Goal: Information Seeking & Learning: Learn about a topic

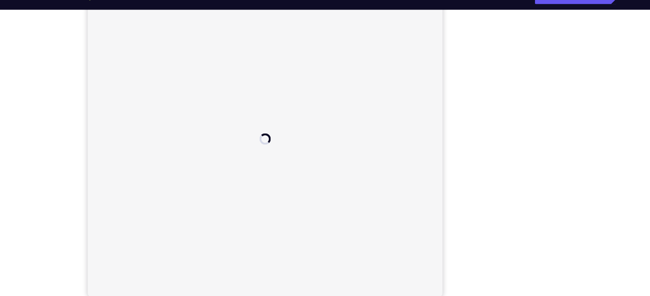
scroll to position [112, 0]
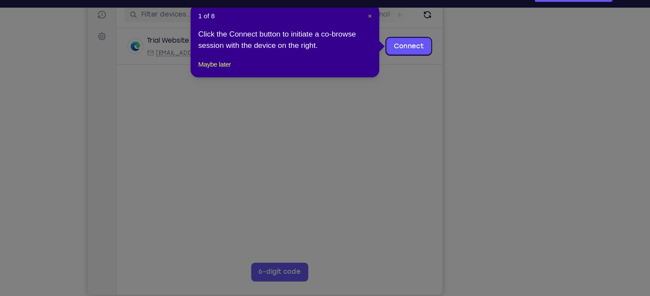
click at [343, 34] on span "×" at bounding box center [341, 35] width 3 height 7
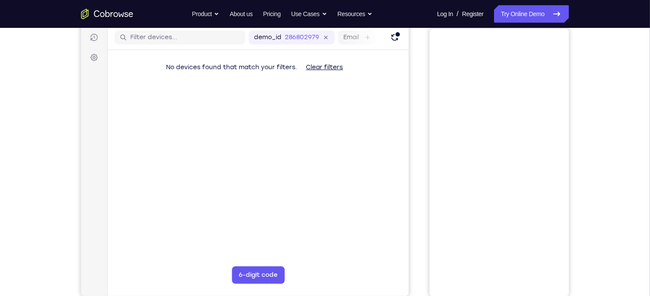
scroll to position [45, 0]
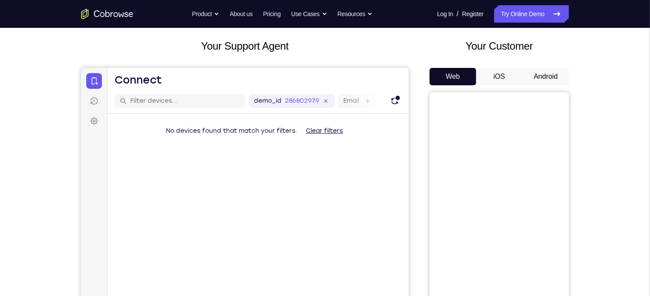
click at [559, 79] on button "Android" at bounding box center [546, 76] width 47 height 17
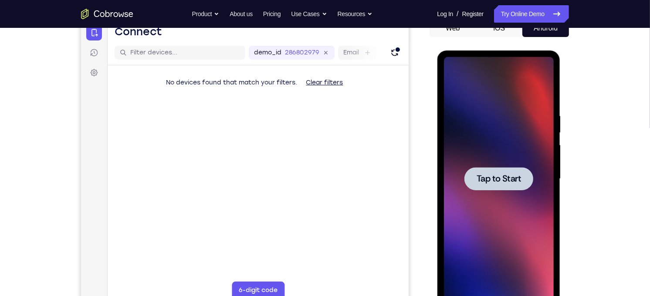
scroll to position [0, 0]
click at [518, 158] on div at bounding box center [499, 179] width 110 height 244
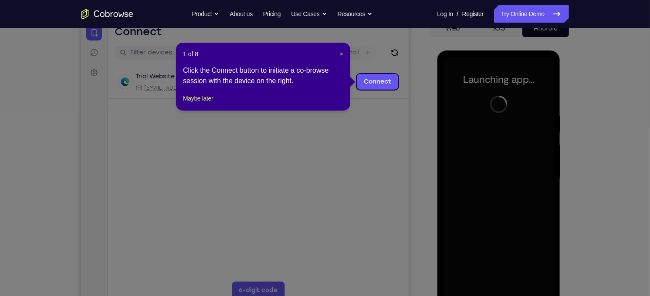
drag, startPoint x: 638, startPoint y: 105, endPoint x: 650, endPoint y: 102, distance: 12.6
click at [650, 102] on icon at bounding box center [328, 148] width 657 height 296
click at [341, 54] on span "×" at bounding box center [341, 54] width 3 height 7
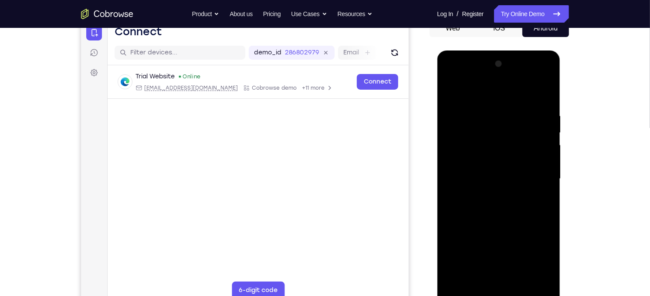
scroll to position [105, 0]
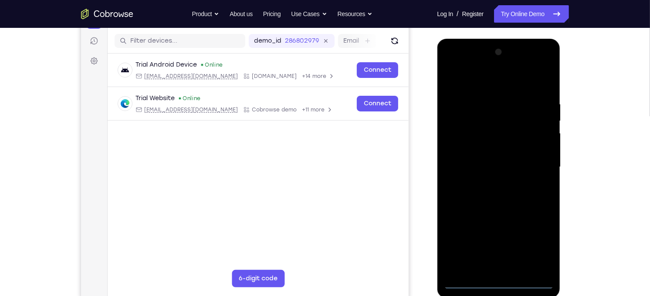
click at [496, 285] on div at bounding box center [499, 167] width 110 height 244
click at [533, 248] on div at bounding box center [499, 167] width 110 height 244
click at [492, 92] on div at bounding box center [499, 167] width 110 height 244
click at [496, 88] on div at bounding box center [499, 167] width 110 height 244
click at [528, 161] on div at bounding box center [499, 167] width 110 height 244
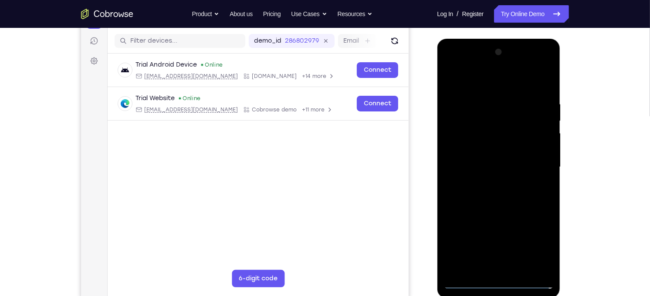
click at [538, 165] on div at bounding box center [499, 167] width 110 height 244
click at [484, 183] on div at bounding box center [499, 167] width 110 height 244
click at [483, 153] on div at bounding box center [499, 167] width 110 height 244
click at [489, 160] on div at bounding box center [499, 167] width 110 height 244
click at [489, 180] on div at bounding box center [499, 167] width 110 height 244
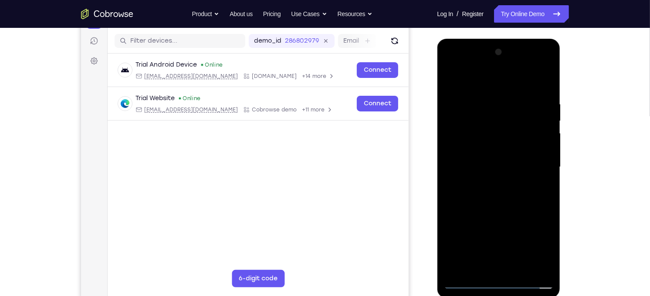
click at [506, 166] on div at bounding box center [499, 167] width 110 height 244
click at [496, 207] on div at bounding box center [499, 167] width 110 height 244
click at [546, 274] on div at bounding box center [499, 167] width 110 height 244
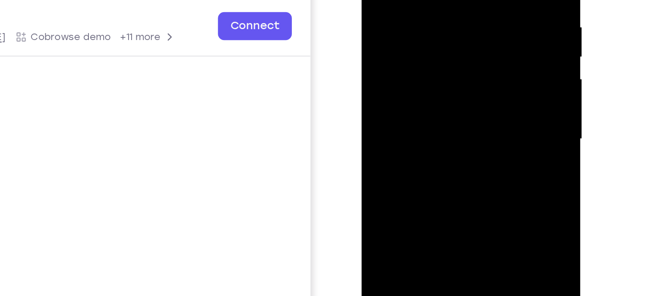
click at [472, 78] on div at bounding box center [423, 39] width 110 height 244
drag, startPoint x: 430, startPoint y: 90, endPoint x: 424, endPoint y: 58, distance: 33.2
click at [424, 58] on div at bounding box center [423, 39] width 110 height 244
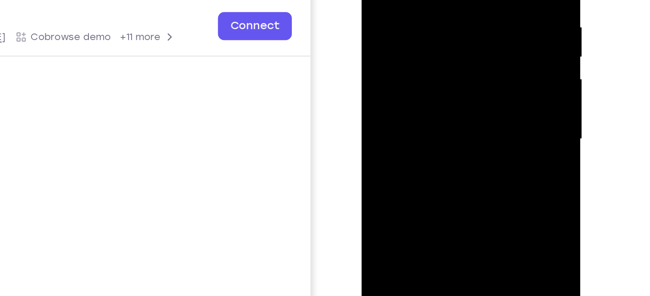
click at [373, 48] on div at bounding box center [423, 39] width 110 height 244
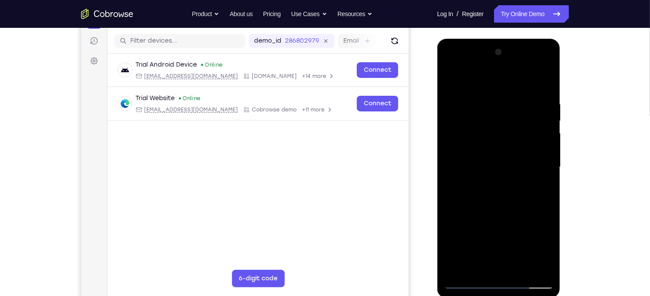
click at [534, 63] on div at bounding box center [499, 167] width 110 height 244
click at [509, 76] on div at bounding box center [499, 167] width 110 height 244
drag, startPoint x: 509, startPoint y: 214, endPoint x: 493, endPoint y: 145, distance: 70.1
click at [493, 145] on div at bounding box center [499, 167] width 110 height 244
click at [514, 268] on div at bounding box center [499, 167] width 110 height 244
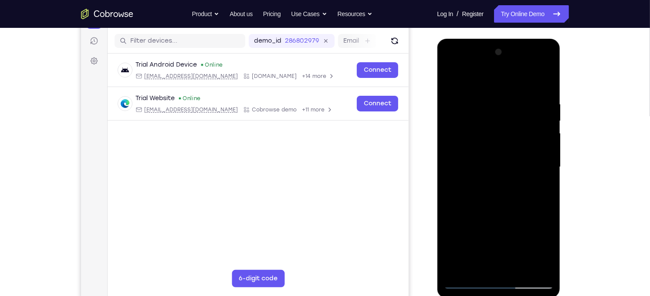
click at [512, 211] on div at bounding box center [499, 167] width 110 height 244
click at [532, 65] on div at bounding box center [499, 167] width 110 height 244
click at [472, 80] on div at bounding box center [499, 167] width 110 height 244
click at [487, 82] on div at bounding box center [499, 167] width 110 height 244
click at [482, 153] on div at bounding box center [499, 167] width 110 height 244
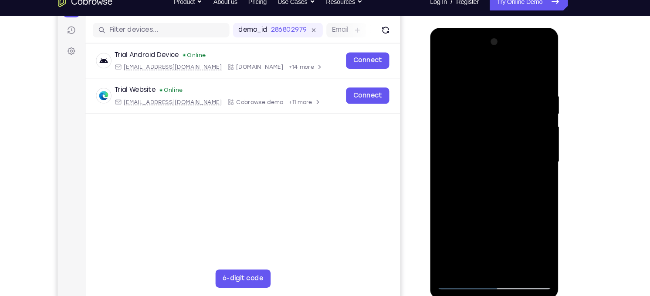
scroll to position [112, 0]
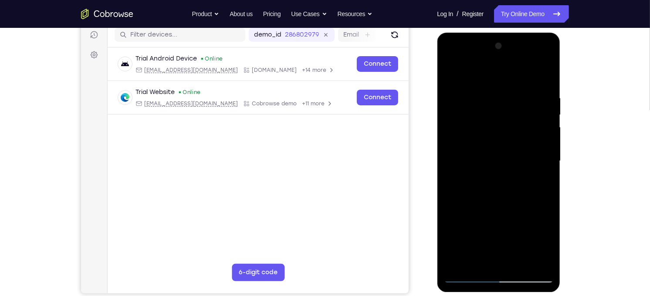
click at [505, 144] on div at bounding box center [499, 161] width 110 height 244
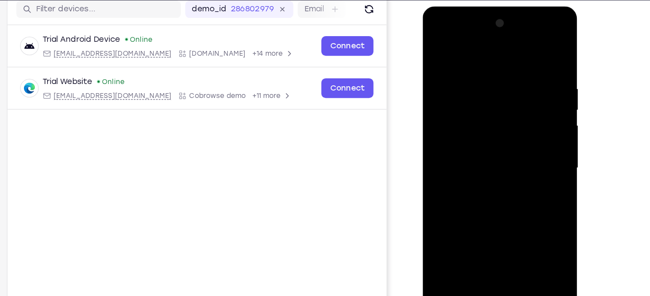
click at [438, 48] on div at bounding box center [484, 135] width 110 height 244
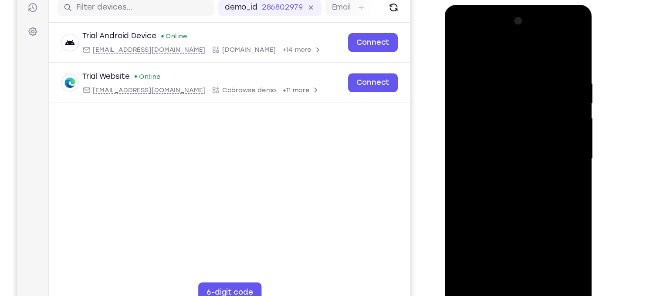
click at [554, 44] on div at bounding box center [506, 133] width 110 height 244
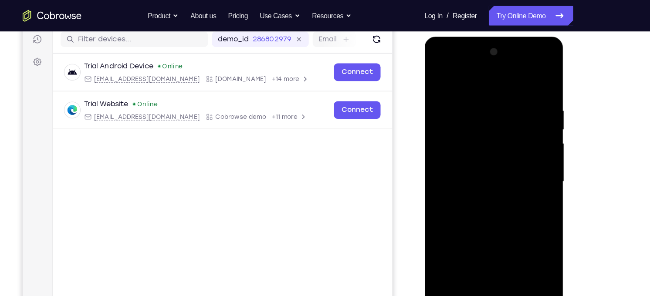
click at [446, 148] on div at bounding box center [486, 165] width 110 height 244
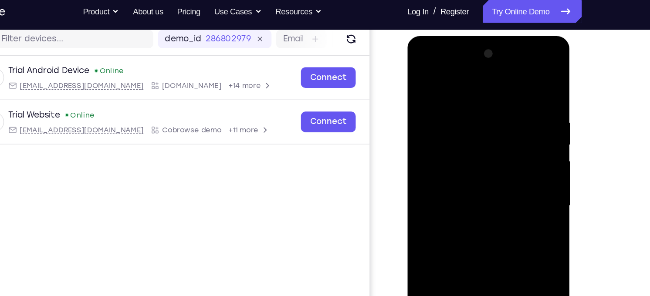
click at [510, 137] on div at bounding box center [469, 165] width 110 height 244
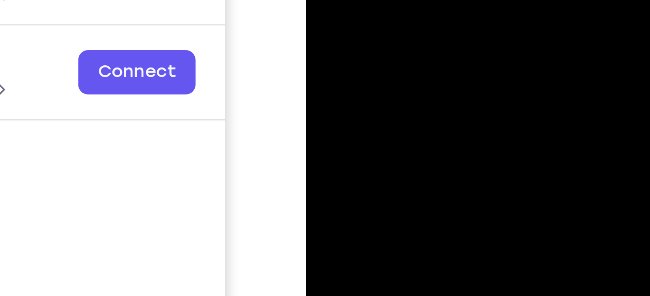
click at [322, 0] on div at bounding box center [367, 17] width 110 height 244
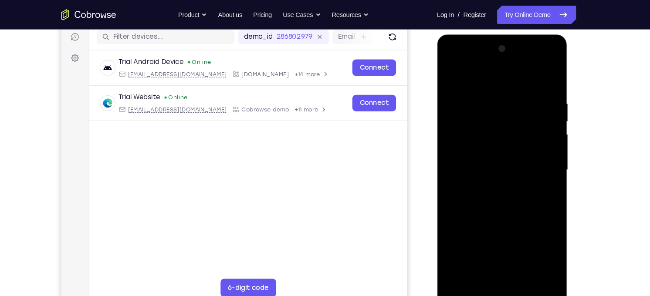
click at [547, 52] on div at bounding box center [499, 163] width 110 height 244
click at [509, 64] on div at bounding box center [499, 163] width 110 height 244
click at [533, 73] on div at bounding box center [499, 163] width 110 height 244
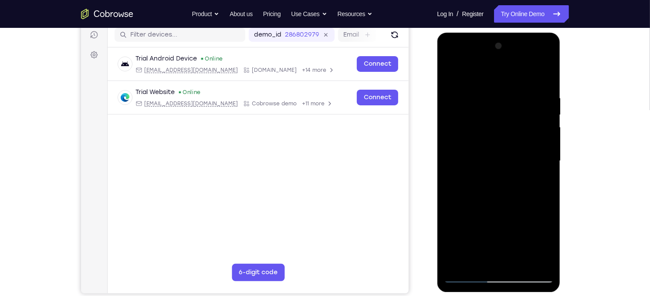
click at [468, 277] on div at bounding box center [499, 161] width 110 height 244
click at [520, 264] on div at bounding box center [499, 161] width 110 height 244
click at [490, 74] on div at bounding box center [499, 161] width 110 height 244
click at [484, 151] on div at bounding box center [499, 161] width 110 height 244
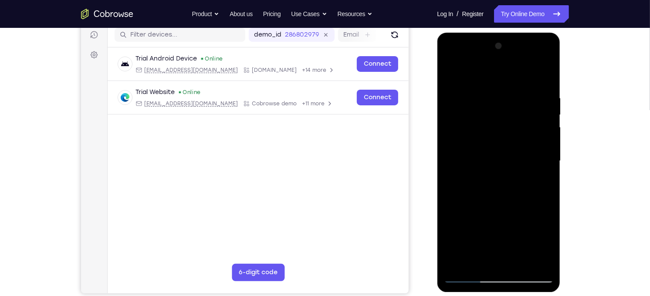
click at [498, 137] on div at bounding box center [499, 161] width 110 height 244
click at [499, 62] on div at bounding box center [499, 161] width 110 height 244
click at [546, 61] on div at bounding box center [499, 161] width 110 height 244
click at [499, 200] on div at bounding box center [499, 161] width 110 height 244
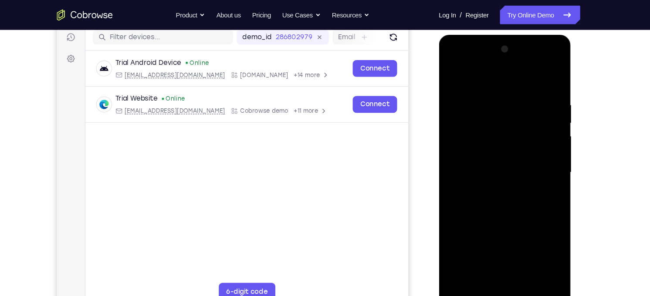
click at [502, 109] on div at bounding box center [500, 163] width 110 height 244
click at [460, 267] on div at bounding box center [500, 163] width 110 height 244
drag, startPoint x: 501, startPoint y: 189, endPoint x: 496, endPoint y: 147, distance: 41.6
click at [496, 147] on div at bounding box center [500, 163] width 110 height 244
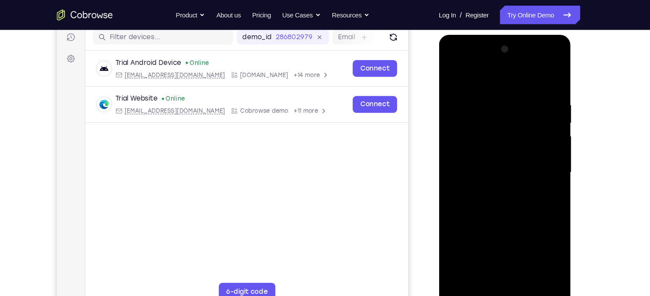
click at [461, 268] on div at bounding box center [500, 163] width 110 height 244
click at [543, 268] on div at bounding box center [500, 163] width 110 height 244
drag, startPoint x: 509, startPoint y: 101, endPoint x: 544, endPoint y: 248, distance: 151.1
click at [544, 248] on div at bounding box center [500, 163] width 110 height 244
click at [458, 265] on div at bounding box center [500, 163] width 110 height 244
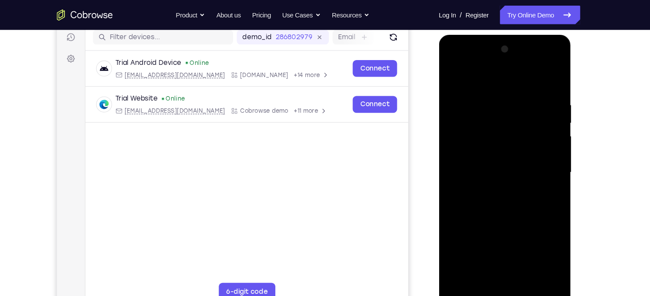
click at [458, 265] on div at bounding box center [500, 163] width 110 height 244
drag, startPoint x: 458, startPoint y: 104, endPoint x: 476, endPoint y: 240, distance: 136.8
click at [476, 240] on div at bounding box center [500, 163] width 110 height 244
click at [545, 262] on div at bounding box center [500, 163] width 110 height 244
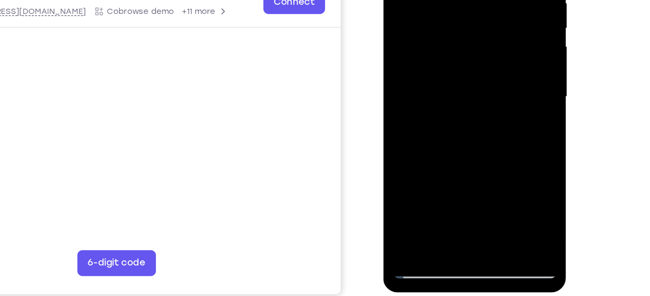
scroll to position [109, 0]
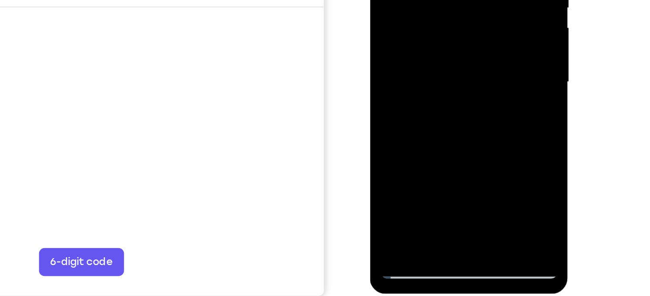
click at [482, 107] on div at bounding box center [432, 4] width 110 height 244
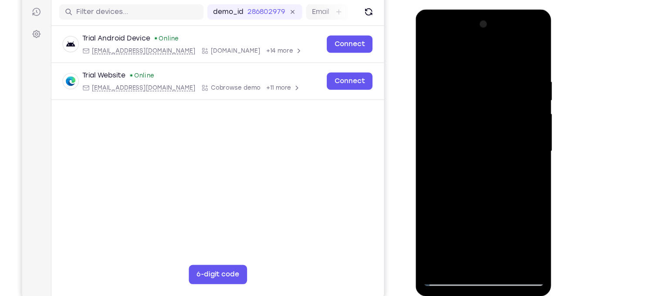
scroll to position [107, 0]
